Goal: Task Accomplishment & Management: Complete application form

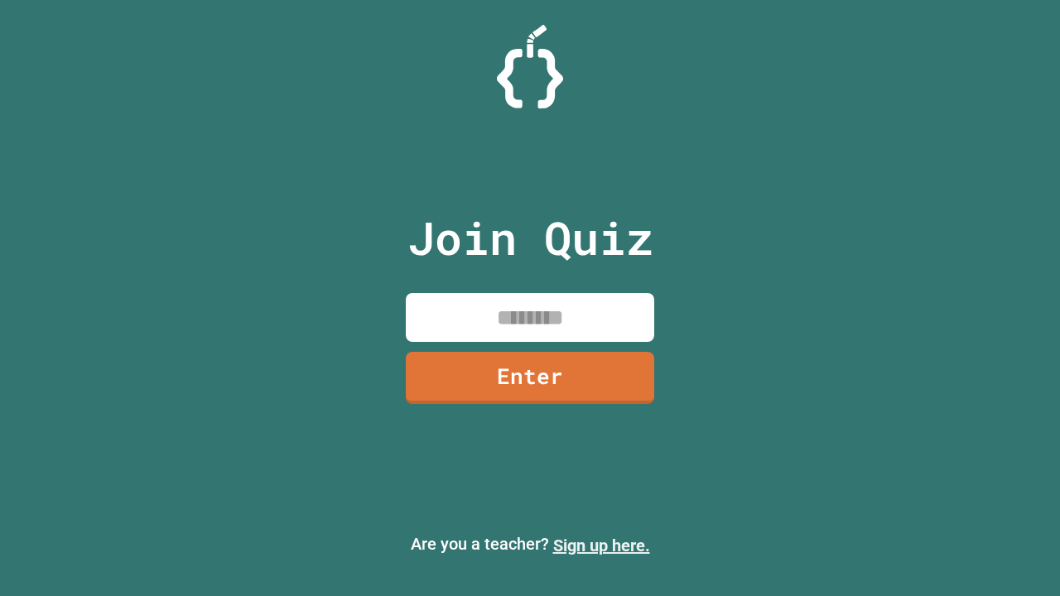
click at [601, 546] on link "Sign up here." at bounding box center [601, 546] width 97 height 20
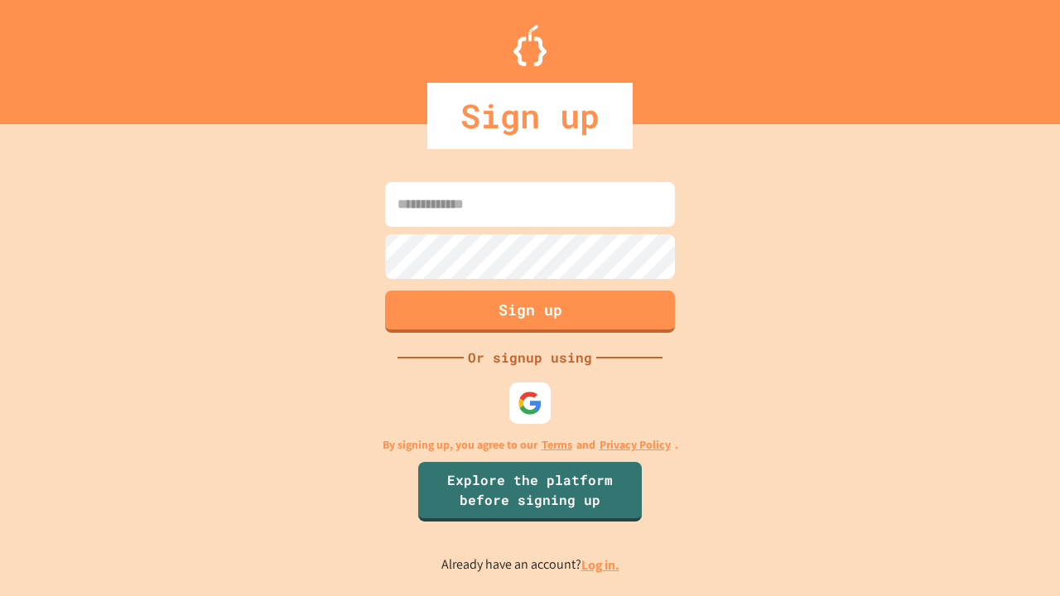
click at [601, 565] on link "Log in." at bounding box center [600, 565] width 38 height 17
